Goal: Find specific page/section: Find specific page/section

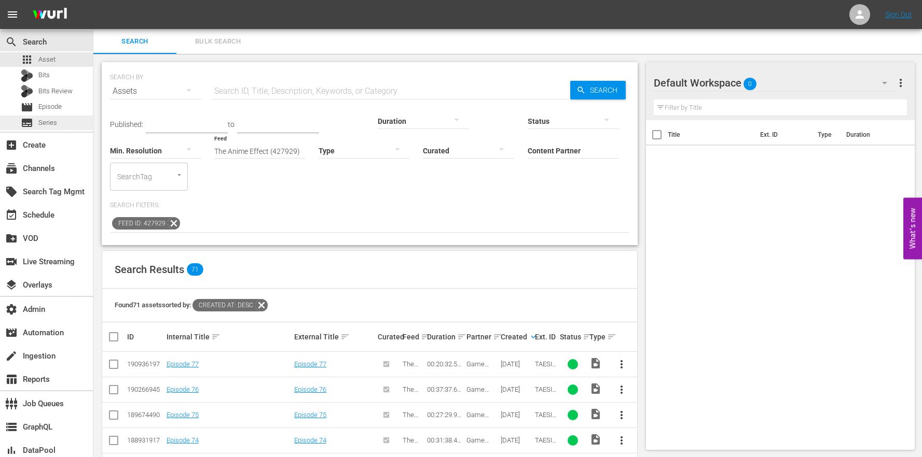
click at [49, 123] on span "Series" at bounding box center [47, 123] width 19 height 10
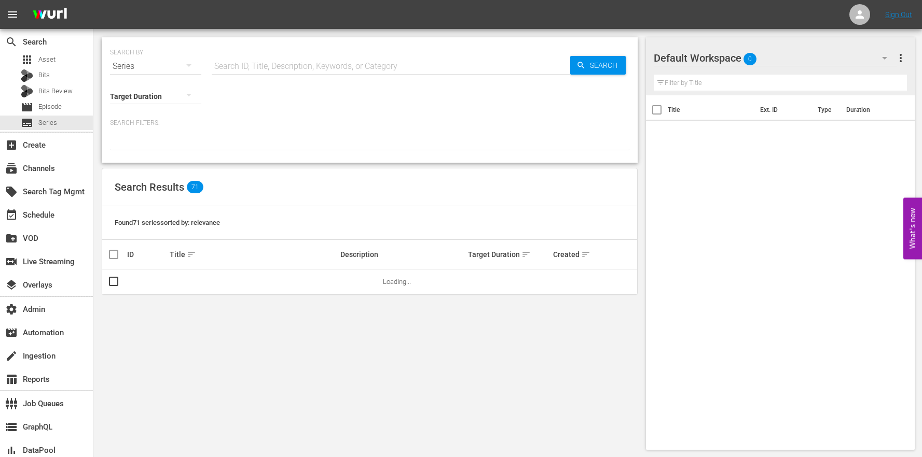
click at [261, 72] on input "text" at bounding box center [391, 66] width 358 height 25
paste input "56784620"
type input "56784620"
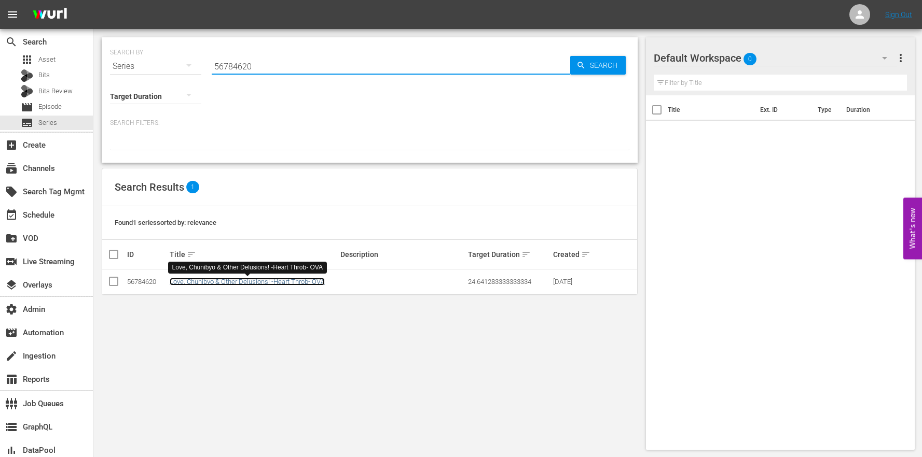
click at [308, 283] on link "Love, Chunibyo & Other Delusions! -Heart Throb- OVA" at bounding box center [247, 282] width 155 height 8
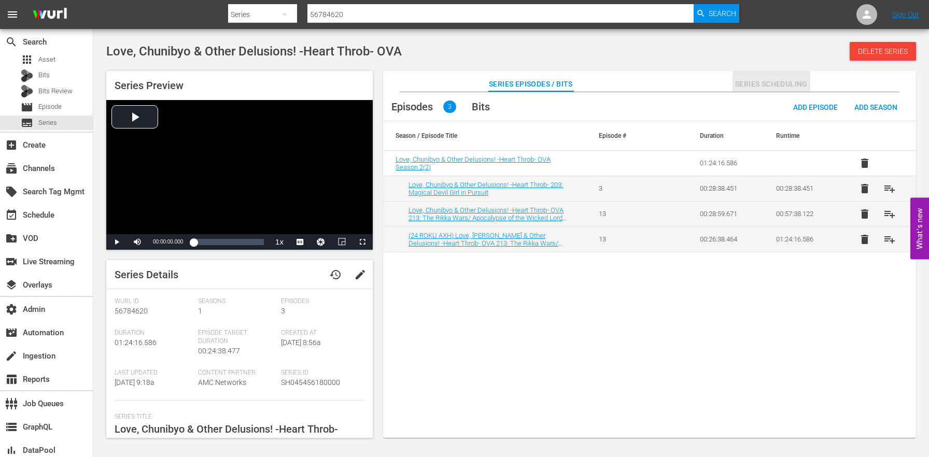
click at [773, 71] on button "Series Scheduling" at bounding box center [772, 81] width 78 height 21
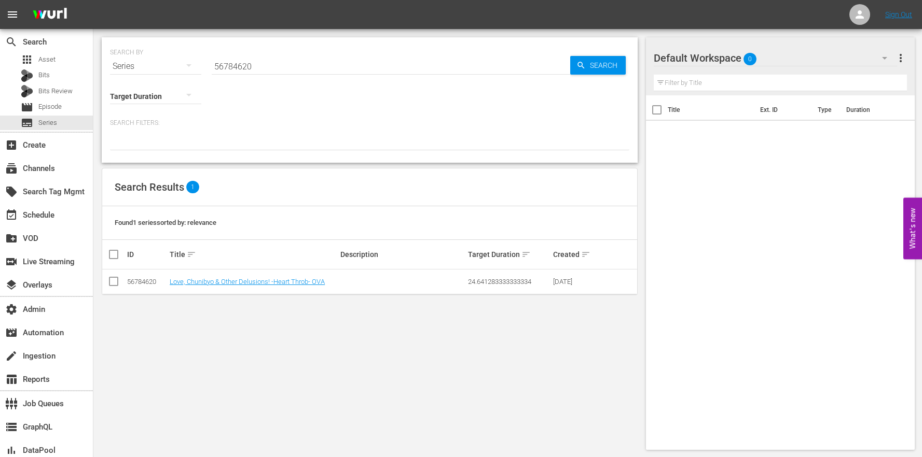
click at [245, 64] on input "56784620" at bounding box center [391, 66] width 358 height 25
drag, startPoint x: 261, startPoint y: 68, endPoint x: 157, endPoint y: 57, distance: 104.9
click at [159, 59] on div "SEARCH BY Search By Series Search ID, Title, Description, Keywords, or Category…" at bounding box center [369, 59] width 519 height 37
paste input "92155"
type input "56792155"
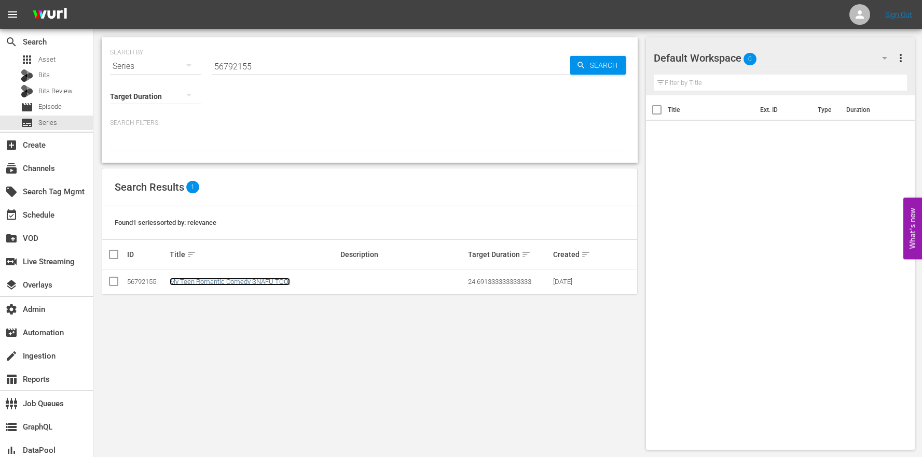
click at [245, 284] on link "My Teen Romantic Comedy SNAFU TOO!" at bounding box center [230, 282] width 120 height 8
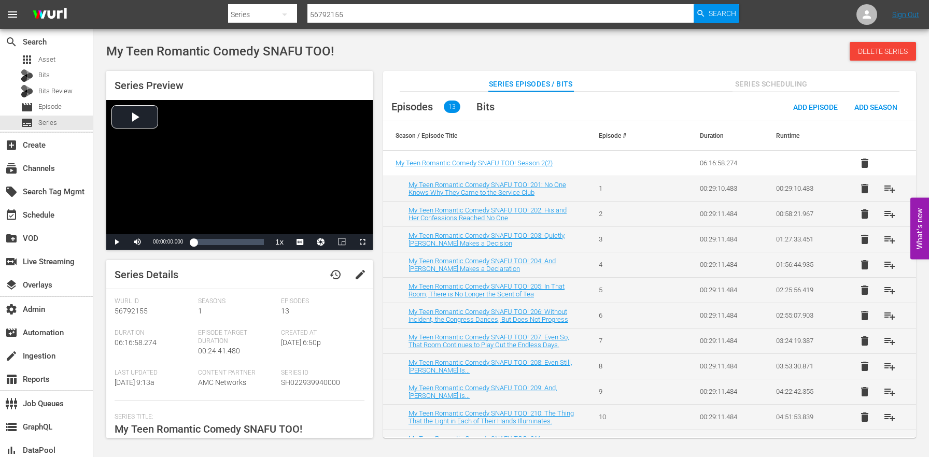
click at [781, 81] on span "Series Scheduling" at bounding box center [772, 84] width 78 height 13
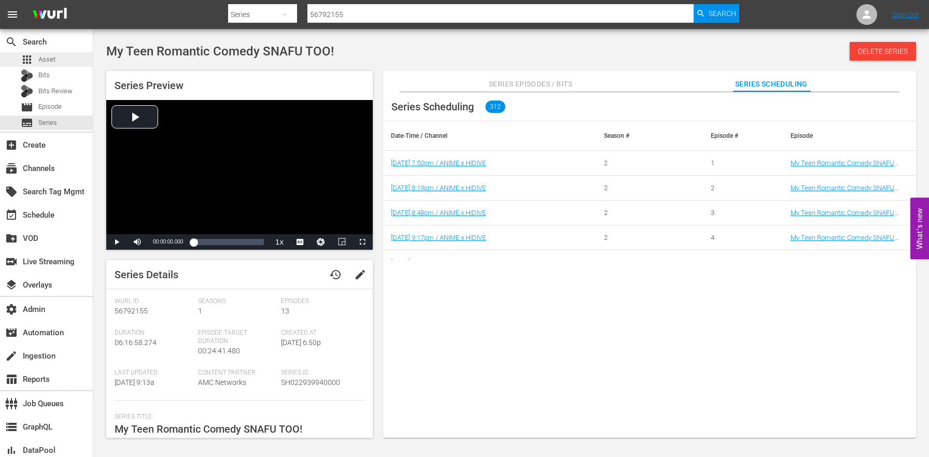
click at [66, 55] on div "apps Asset" at bounding box center [46, 59] width 93 height 15
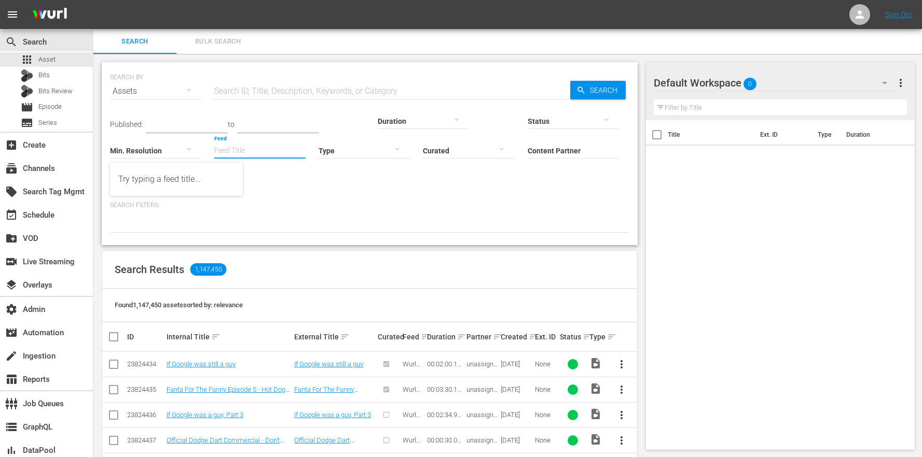
click at [214, 149] on input "Feed" at bounding box center [259, 151] width 91 height 37
click at [159, 174] on div "The Anime Effect (427929)" at bounding box center [176, 179] width 116 height 25
type input "The Anime Effect (427929)"
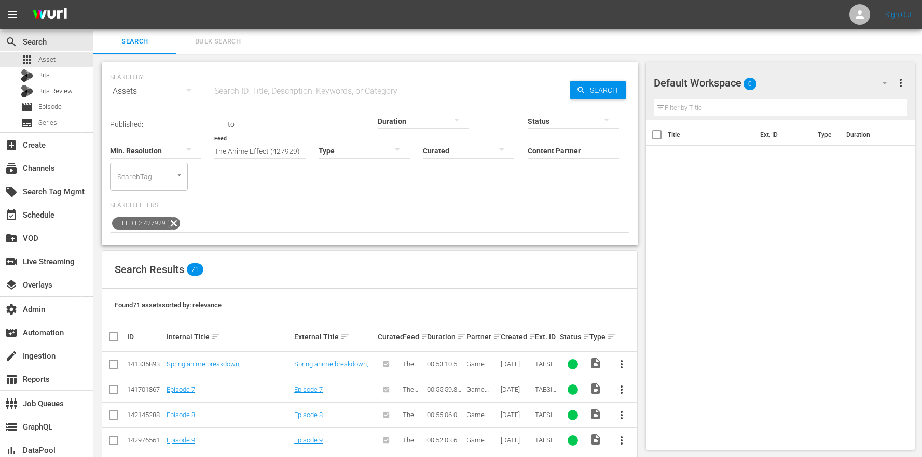
click at [538, 333] on div "Ext. ID" at bounding box center [545, 337] width 21 height 8
